Goal: Transaction & Acquisition: Purchase product/service

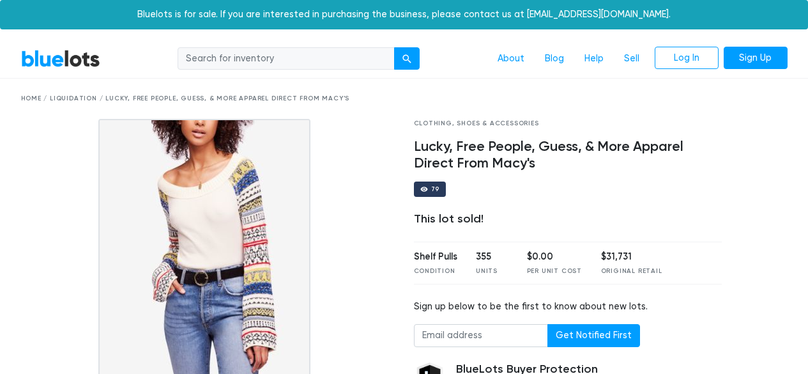
click at [82, 100] on div "Home / Liquidation / Lucky, Free People, Guess, & More Apparel Direct From Macy…" at bounding box center [404, 99] width 767 height 10
click at [72, 98] on div "Home / Liquidation / Lucky, Free People, Guess, & More Apparel Direct From Macy…" at bounding box center [404, 99] width 767 height 10
click at [70, 59] on link "BlueLots" at bounding box center [60, 58] width 79 height 19
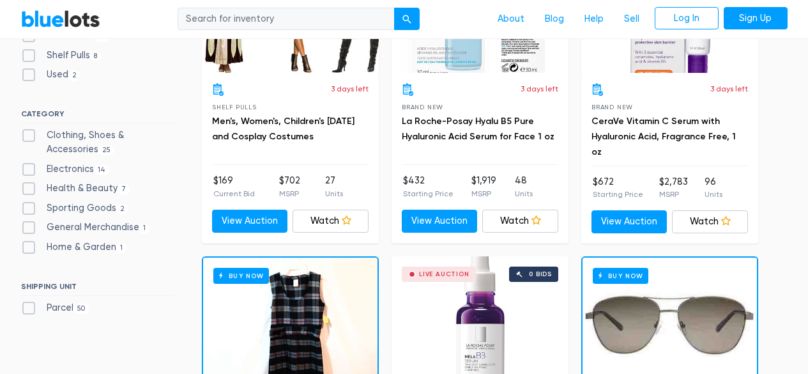
scroll to position [471, 0]
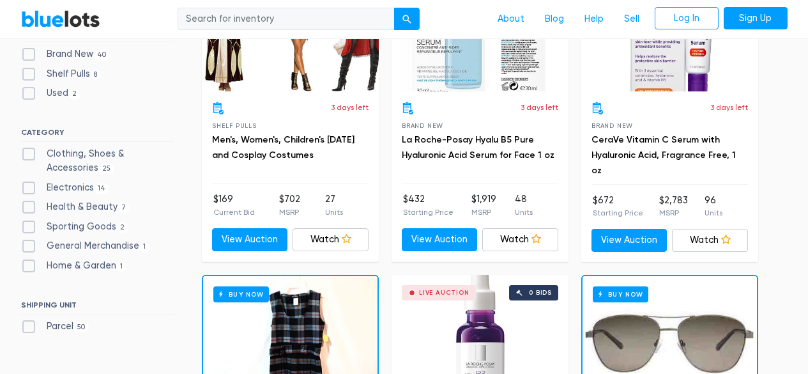
click at [28, 150] on label "Clothing, Shoes & Accessories 25" at bounding box center [97, 160] width 153 height 27
click at [28, 150] on Accessories"] "Clothing, Shoes & Accessories 25" at bounding box center [25, 151] width 8 height 8
checkbox Accessories"] "true"
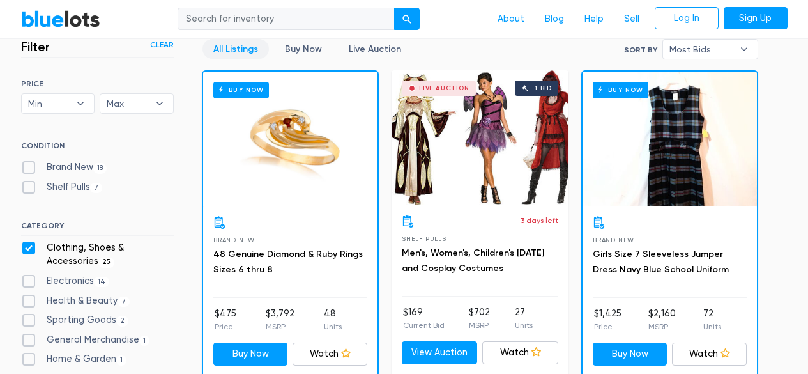
scroll to position [355, 0]
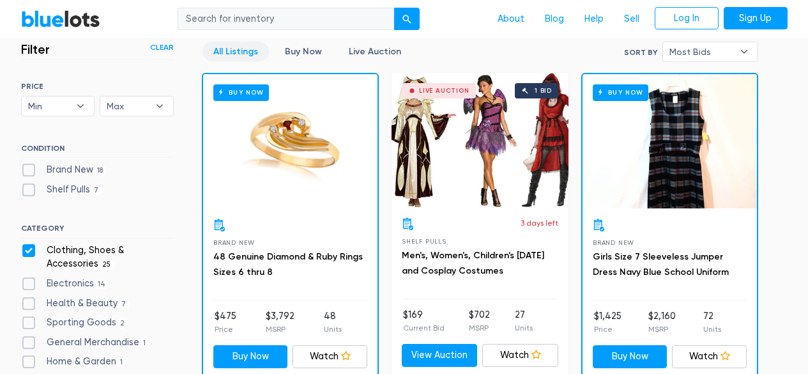
click at [68, 320] on label "Sporting Goods 2" at bounding box center [75, 323] width 108 height 14
click at [29, 320] on Goods"] "Sporting Goods 2" at bounding box center [25, 320] width 8 height 8
checkbox Goods"] "true"
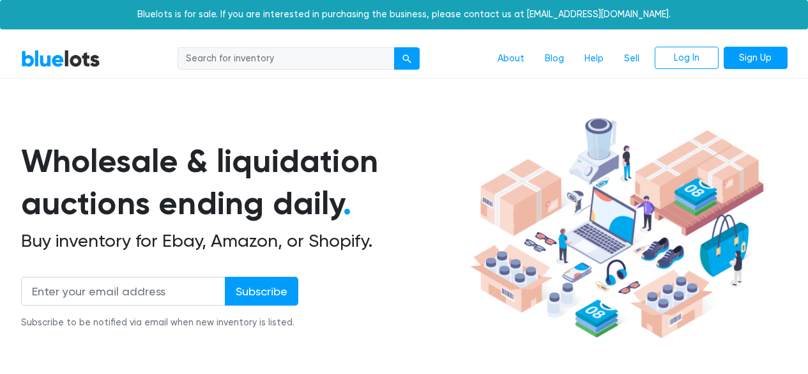
scroll to position [344, 0]
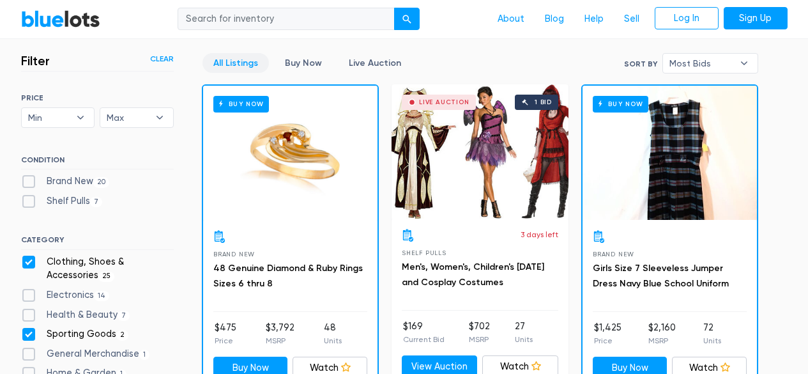
click at [31, 252] on div "CATEGORY Clothing, Shoes & Accessories 25 Electronics 14 Health & Beauty 7 Spor…" at bounding box center [97, 310] width 153 height 150
click at [32, 258] on label "Clothing, Shoes & Accessories 25" at bounding box center [97, 268] width 153 height 27
click at [29, 258] on Accessories"] "Clothing, Shoes & Accessories 25" at bounding box center [25, 259] width 8 height 8
checkbox Accessories"] "false"
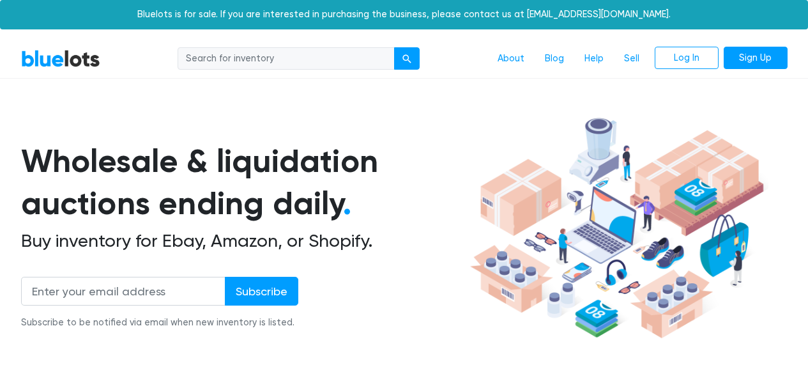
scroll to position [344, 0]
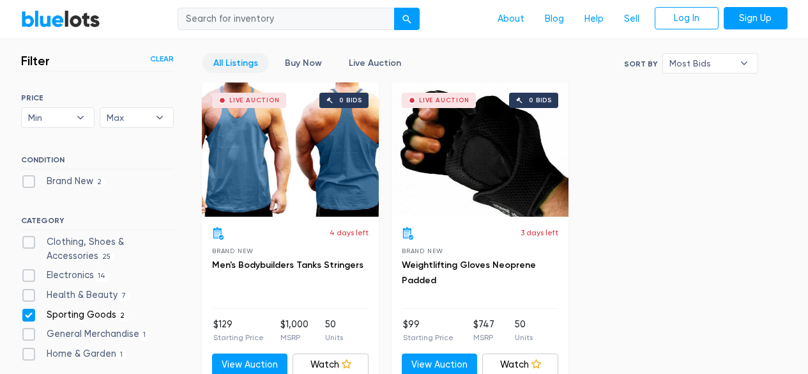
click at [93, 314] on label "Sporting Goods 2" at bounding box center [75, 315] width 108 height 14
click at [29, 314] on Goods"] "Sporting Goods 2" at bounding box center [25, 312] width 8 height 8
checkbox Goods"] "false"
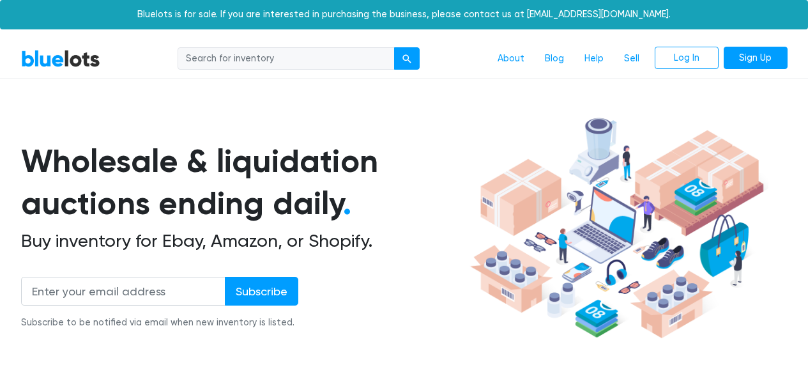
scroll to position [344, 0]
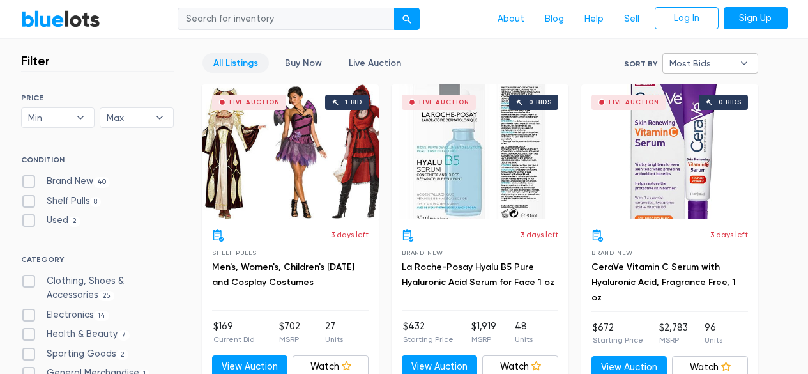
click at [744, 55] on b "▾" at bounding box center [744, 63] width 27 height 19
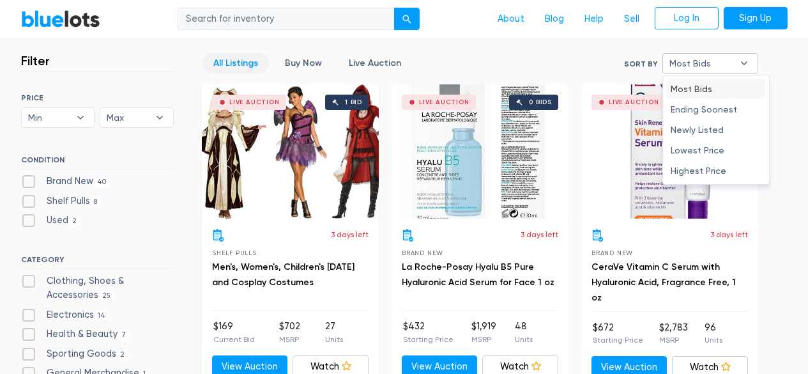
click at [713, 85] on li "Most Bids" at bounding box center [717, 89] width 100 height 20
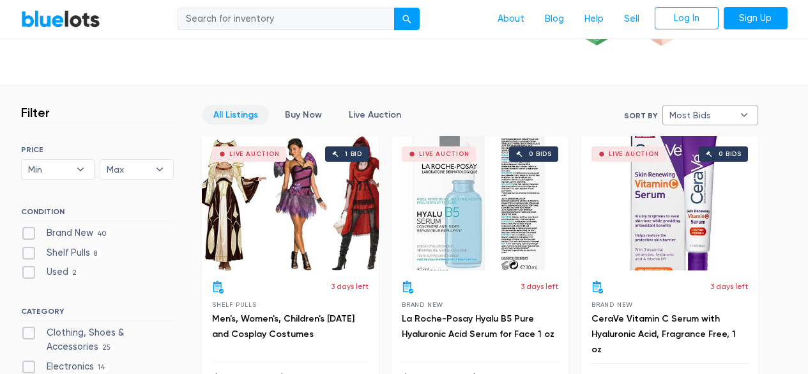
scroll to position [281, 0]
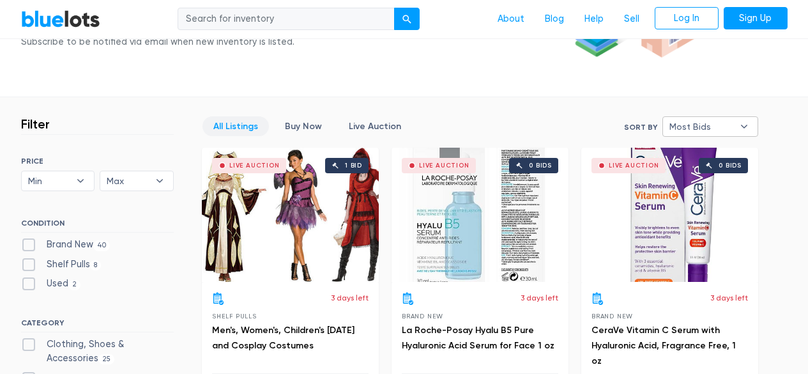
click at [727, 121] on span "Most Bids" at bounding box center [702, 126] width 64 height 19
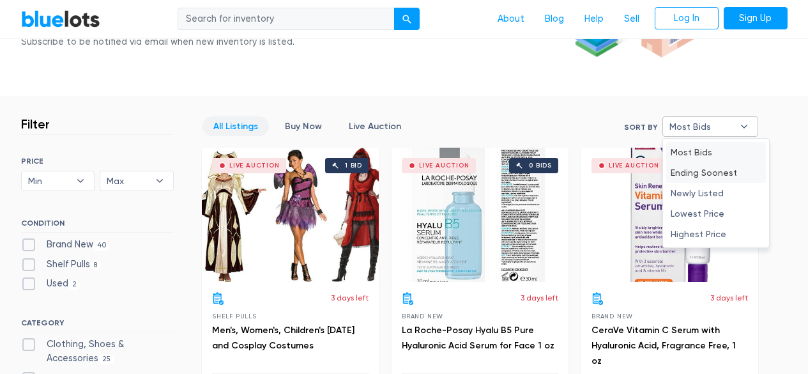
click at [715, 169] on li "Ending Soonest" at bounding box center [717, 172] width 100 height 20
select select "ending_soonest"
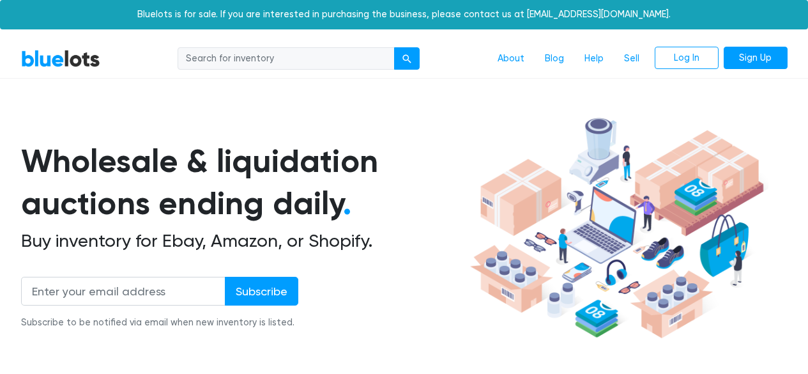
scroll to position [344, 0]
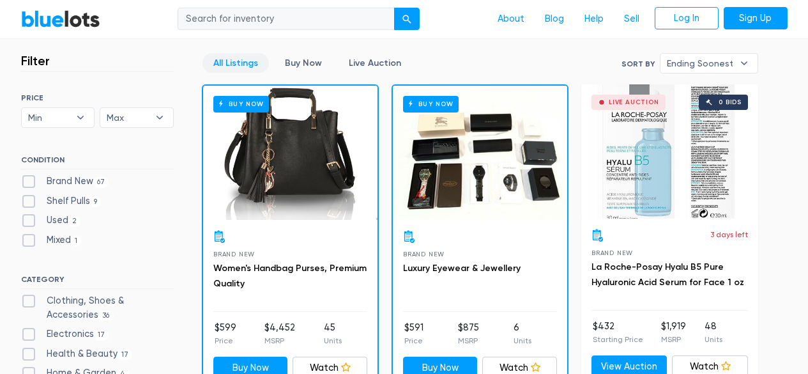
click at [282, 241] on div at bounding box center [290, 236] width 154 height 13
click at [269, 275] on h3 "Women's Handbag Purses, Premium Quality" at bounding box center [290, 276] width 154 height 31
click at [319, 362] on link "Watch" at bounding box center [330, 368] width 75 height 23
